Goal: Task Accomplishment & Management: Use online tool/utility

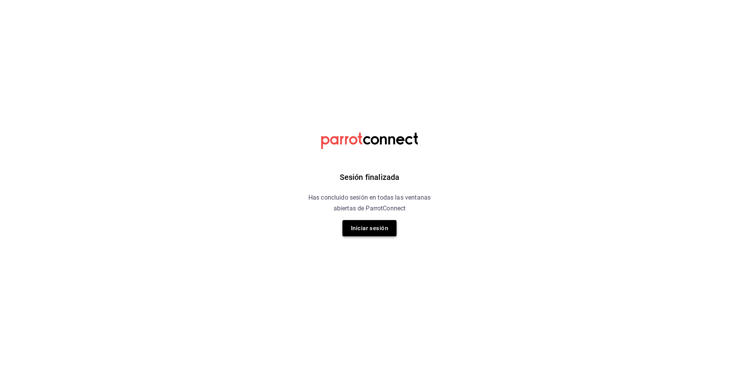
click at [370, 227] on button "Iniciar sesión" at bounding box center [370, 228] width 54 height 16
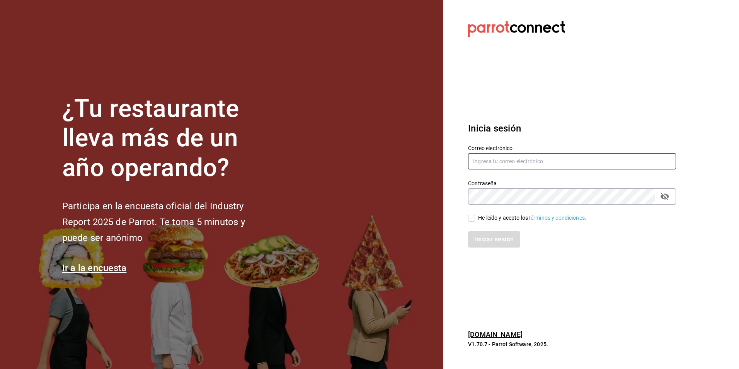
type input "[EMAIL_ADDRESS][DOMAIN_NAME]"
click at [470, 218] on input "He leído y acepto los Términos y condiciones." at bounding box center [471, 218] width 7 height 7
checkbox input "true"
click at [484, 240] on button "Iniciar sesión" at bounding box center [494, 239] width 53 height 16
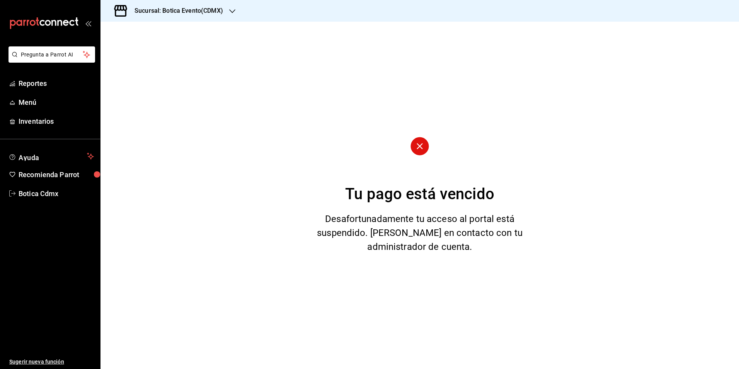
click at [230, 10] on icon "button" at bounding box center [232, 11] width 6 height 4
click at [150, 50] on div "Botica (CDMX)" at bounding box center [159, 51] width 104 height 8
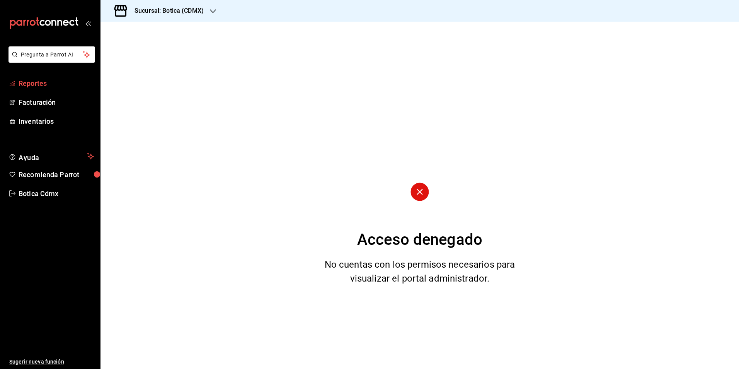
click at [33, 82] on span "Reportes" at bounding box center [56, 83] width 75 height 10
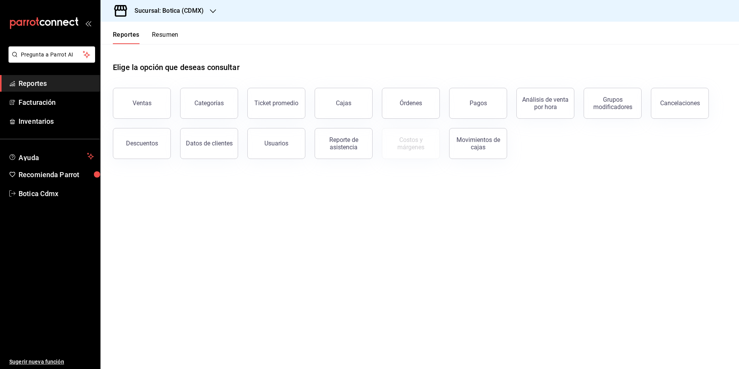
click at [169, 34] on button "Resumen" at bounding box center [165, 37] width 27 height 13
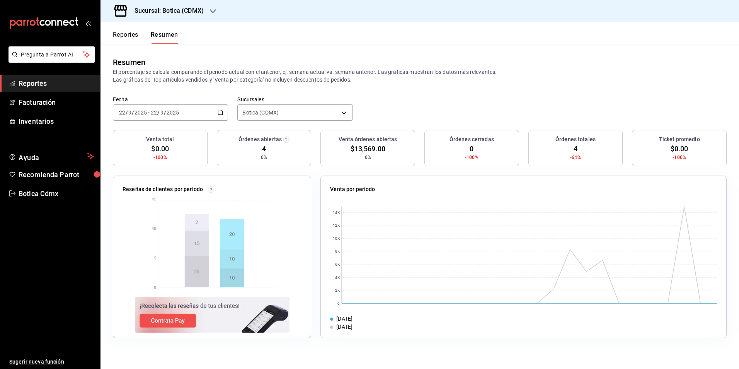
click at [121, 34] on button "Reportes" at bounding box center [126, 37] width 26 height 13
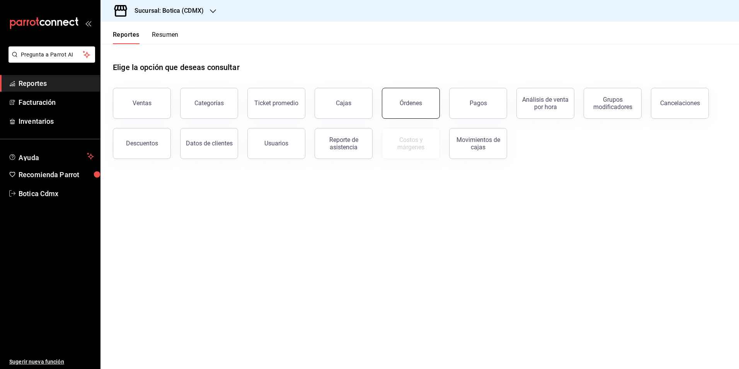
click at [411, 109] on button "Órdenes" at bounding box center [411, 103] width 58 height 31
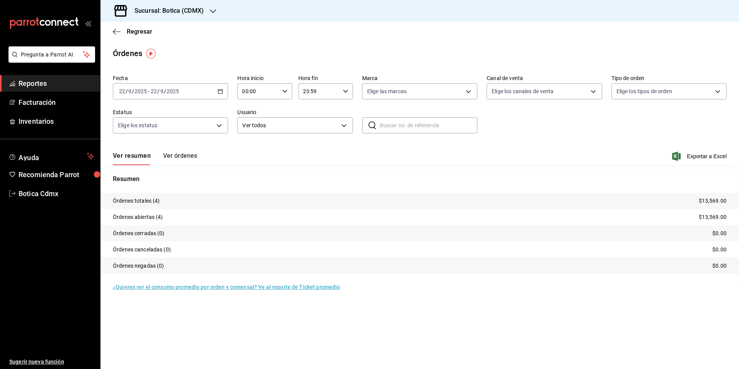
click at [223, 92] on \(Stroke\) "button" at bounding box center [220, 91] width 5 height 4
click at [142, 199] on span "Rango de fechas" at bounding box center [149, 202] width 60 height 8
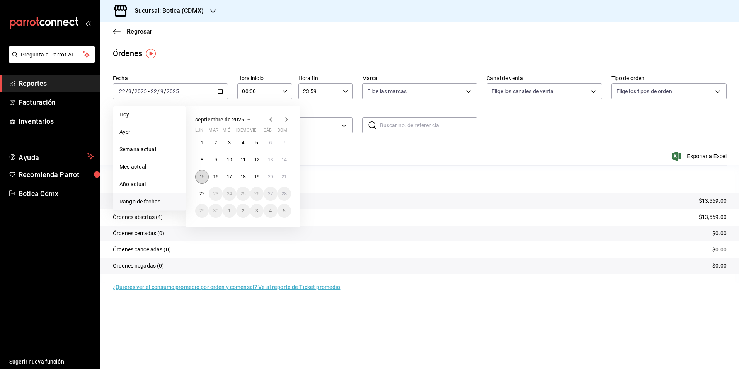
click at [202, 179] on button "15" at bounding box center [202, 177] width 14 height 14
click at [286, 177] on abbr "21" at bounding box center [284, 176] width 5 height 5
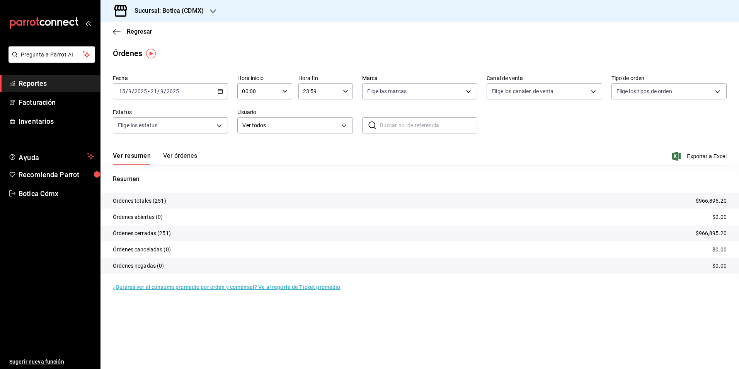
click at [312, 92] on input "23:59" at bounding box center [318, 91] width 41 height 15
click at [280, 92] on div at bounding box center [369, 184] width 739 height 369
click at [287, 92] on icon "button" at bounding box center [284, 91] width 5 height 5
click at [248, 150] on span "02" at bounding box center [251, 148] width 15 height 6
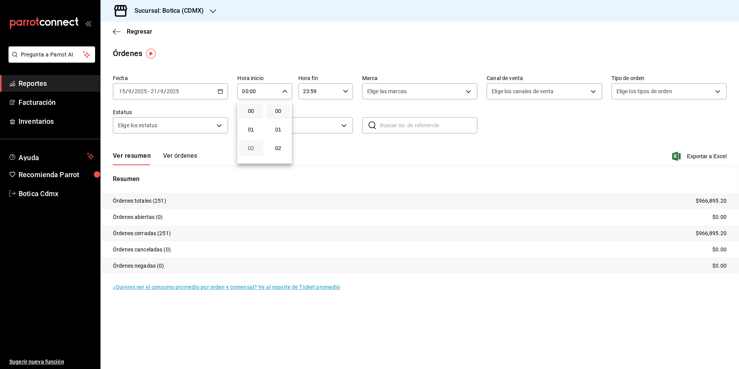
type input "02:00"
click at [329, 93] on div at bounding box center [369, 184] width 739 height 369
click at [329, 93] on input "23:59" at bounding box center [318, 91] width 41 height 15
click at [310, 151] on span "23" at bounding box center [312, 154] width 15 height 6
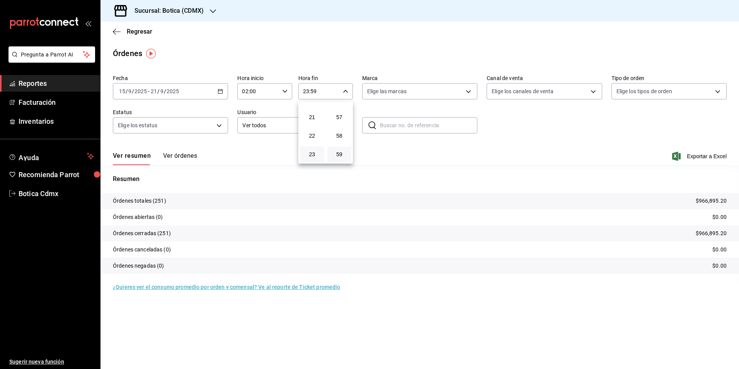
click at [345, 90] on div at bounding box center [369, 184] width 739 height 369
click at [337, 90] on input "23:59" at bounding box center [318, 91] width 41 height 15
click at [313, 111] on span "06" at bounding box center [312, 109] width 15 height 6
type input "06:59"
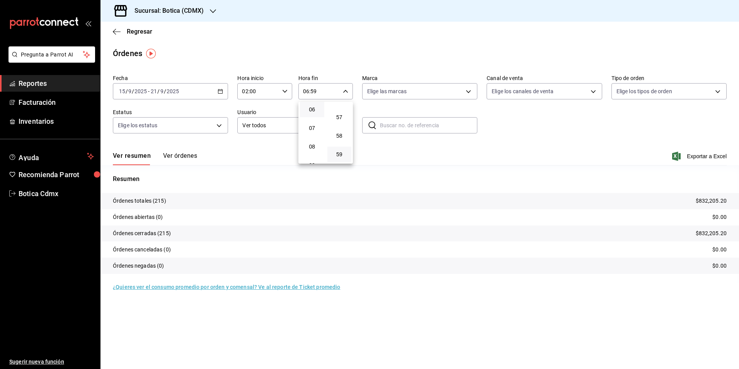
click at [220, 91] on div at bounding box center [369, 184] width 739 height 369
click at [220, 91] on \(Stroke\) "button" at bounding box center [220, 90] width 4 height 0
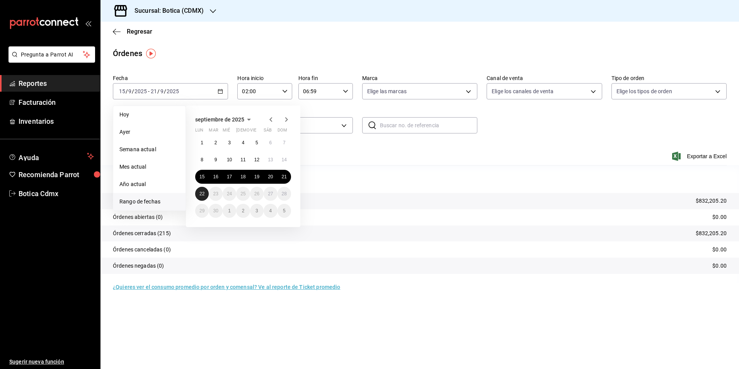
click at [201, 193] on abbr "22" at bounding box center [201, 193] width 5 height 5
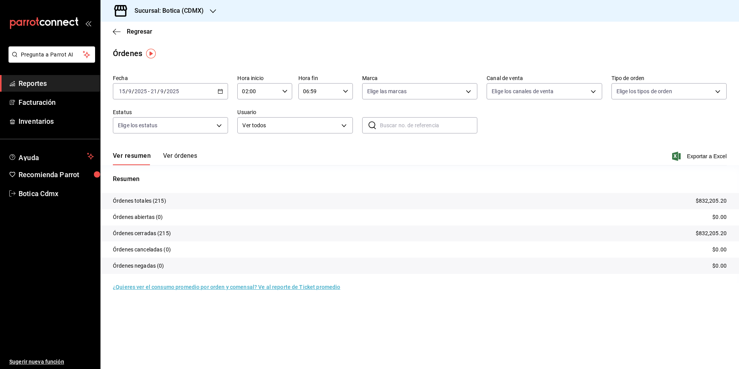
click at [325, 92] on input "06:59" at bounding box center [318, 91] width 41 height 15
click at [221, 92] on div at bounding box center [369, 184] width 739 height 369
click at [221, 92] on icon "button" at bounding box center [220, 91] width 5 height 5
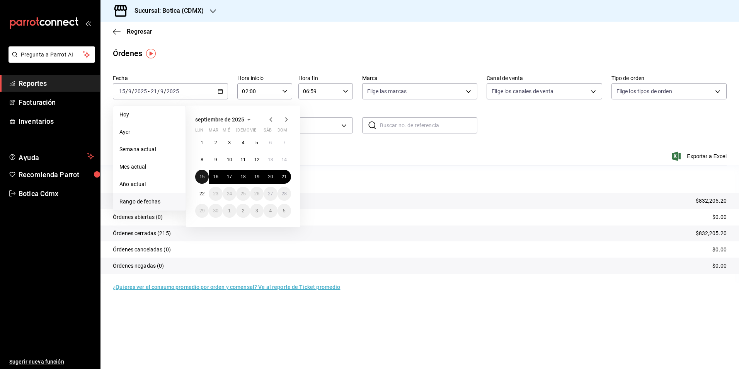
click at [202, 174] on button "15" at bounding box center [202, 177] width 14 height 14
click at [201, 193] on abbr "22" at bounding box center [201, 193] width 5 height 5
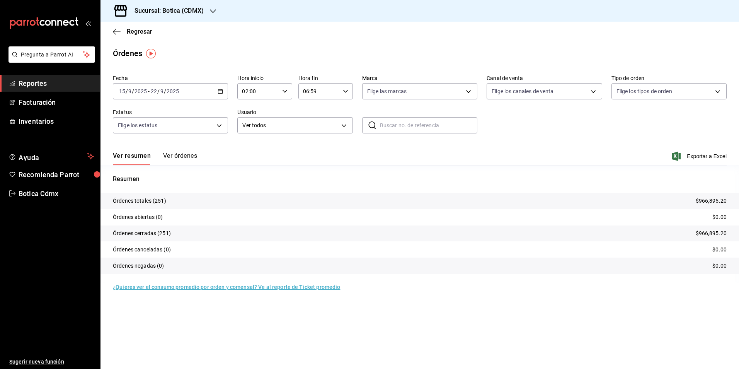
click at [329, 91] on input "06:59" at bounding box center [318, 91] width 41 height 15
click at [351, 68] on div at bounding box center [369, 184] width 739 height 369
click at [184, 155] on button "Ver órdenes" at bounding box center [180, 158] width 34 height 13
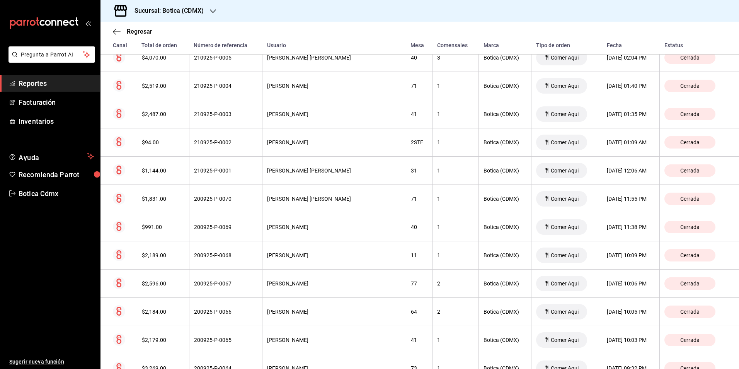
scroll to position [1121, 0]
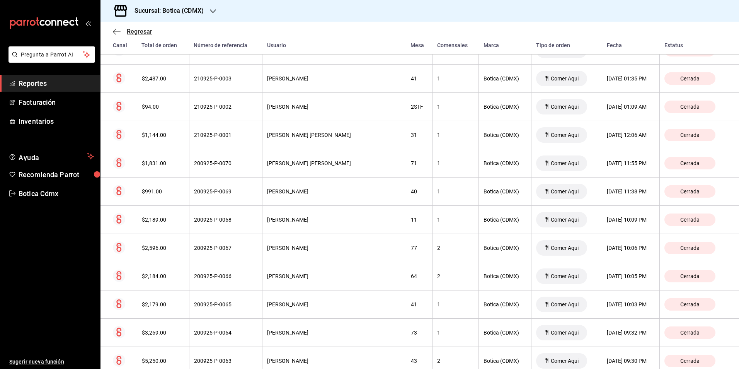
click at [116, 33] on icon "button" at bounding box center [117, 31] width 8 height 7
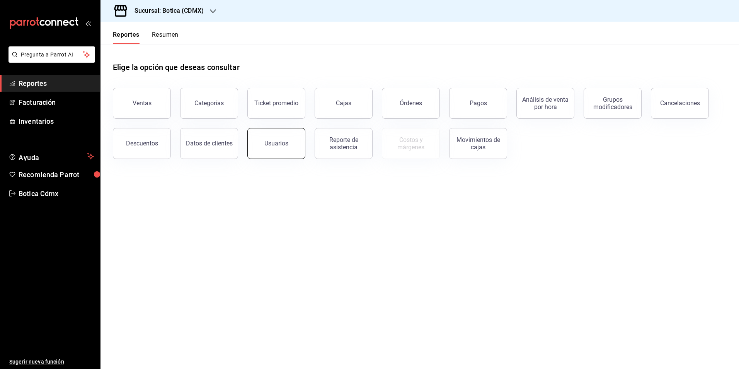
click at [282, 147] on button "Usuarios" at bounding box center [276, 143] width 58 height 31
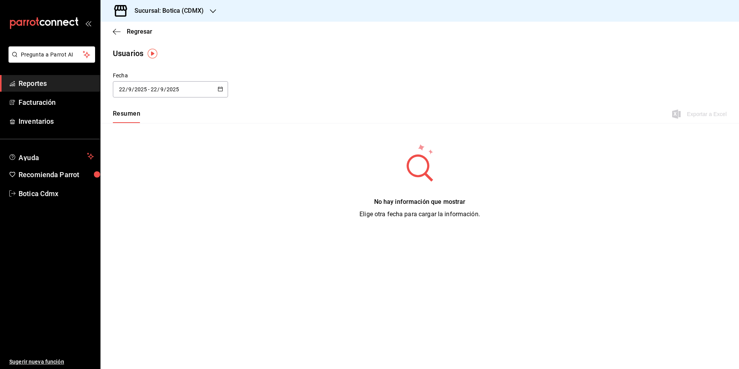
click at [218, 90] on \(Stroke\) "button" at bounding box center [220, 89] width 5 height 4
click at [136, 197] on li "Rango de fechas" at bounding box center [149, 200] width 73 height 17
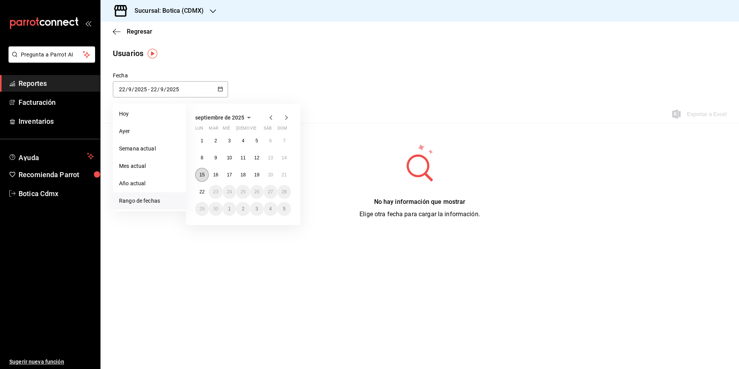
click at [201, 175] on abbr "15" at bounding box center [201, 174] width 5 height 5
click at [286, 177] on abbr "21" at bounding box center [284, 174] width 5 height 5
type input "[DATE]"
type input "15"
type input "[DATE]"
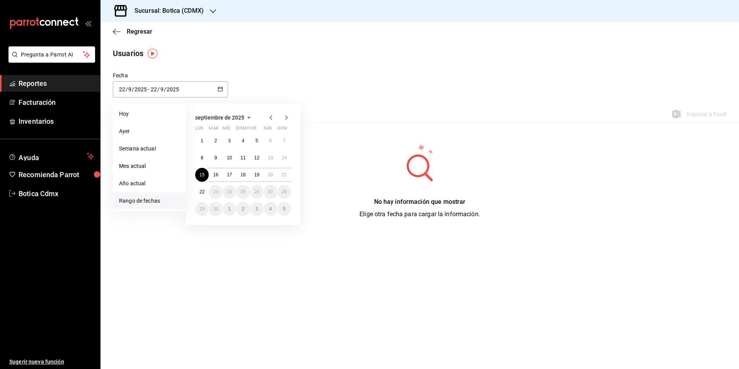
type input "21"
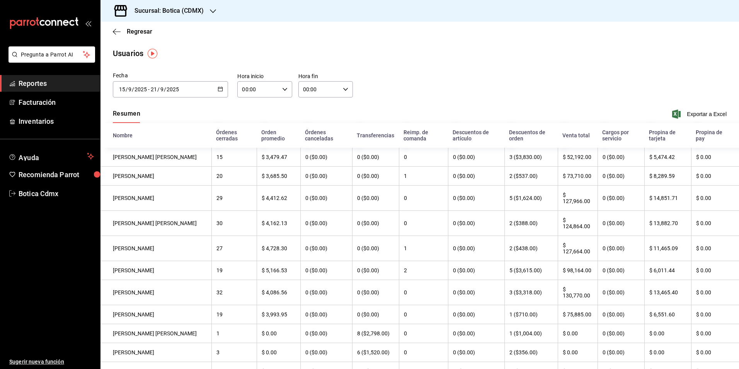
click at [262, 90] on input "00:00" at bounding box center [257, 89] width 41 height 15
click at [253, 145] on span "02" at bounding box center [249, 146] width 15 height 6
type input "02:00"
click at [329, 93] on div at bounding box center [369, 184] width 739 height 369
click at [404, 71] on main "Regresar Usuarios Fecha [DATE] [DATE] - [DATE] [DATE] septiembre de 2025 lun ma…" at bounding box center [420, 226] width 639 height 409
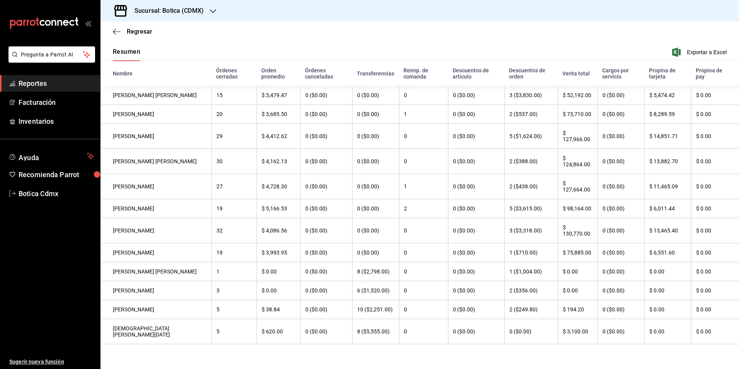
scroll to position [76, 0]
